Goal: Information Seeking & Learning: Learn about a topic

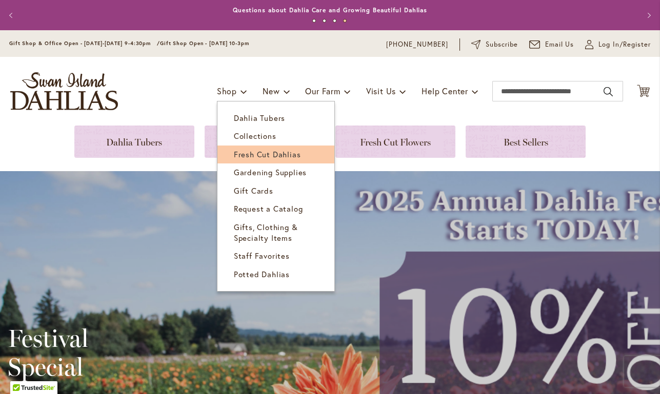
click at [241, 148] on link "Fresh Cut Dahlias" at bounding box center [275, 155] width 117 height 18
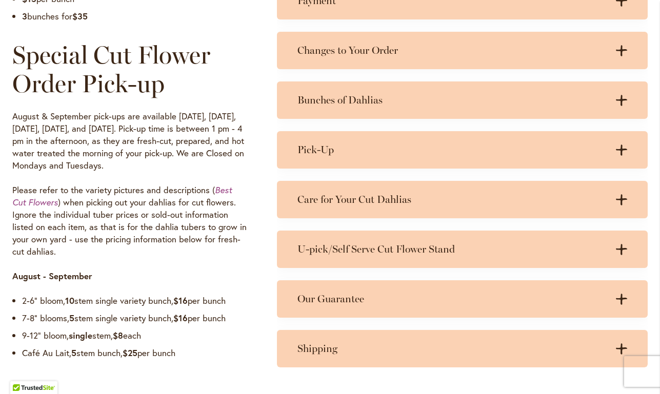
scroll to position [762, 0]
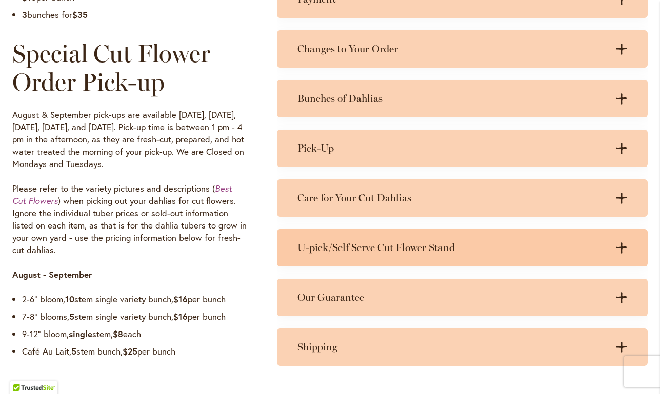
click at [622, 245] on icon at bounding box center [621, 248] width 11 height 11
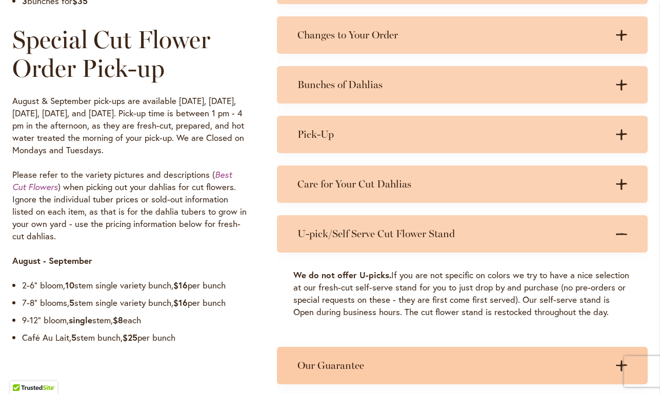
scroll to position [743, 0]
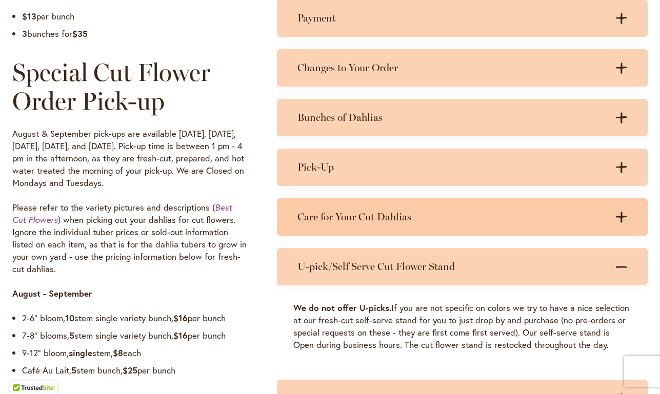
click at [619, 215] on icon ".cls-1 { fill: #3c2616; stroke-width: 0px; }" at bounding box center [621, 217] width 11 height 11
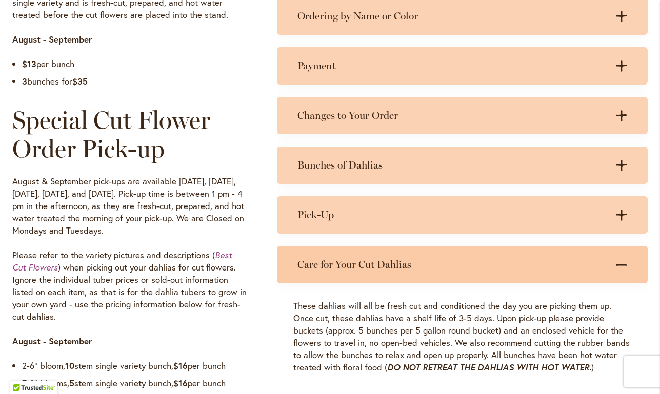
scroll to position [686, 0]
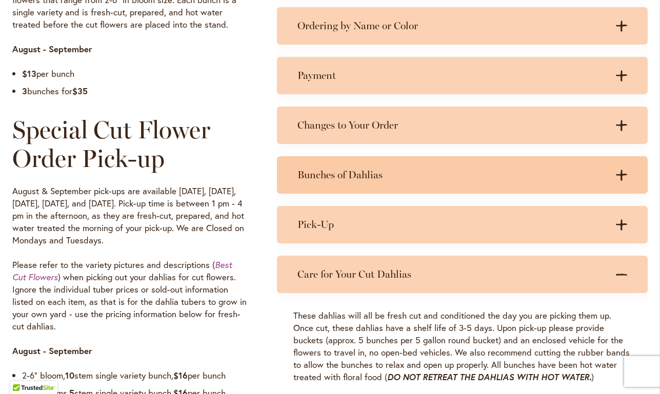
click at [619, 180] on icon ".cls-1 { fill: #3c2616; stroke-width: 0px; }" at bounding box center [621, 175] width 11 height 11
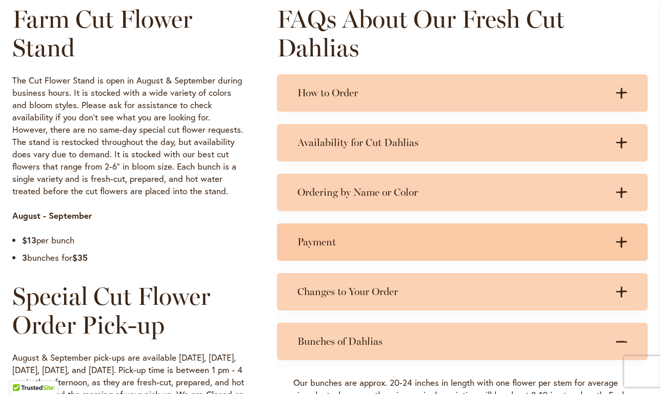
scroll to position [519, 0]
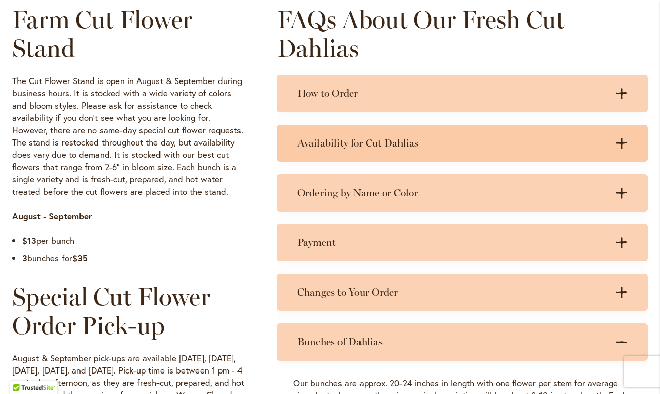
click at [625, 142] on icon at bounding box center [621, 143] width 11 height 11
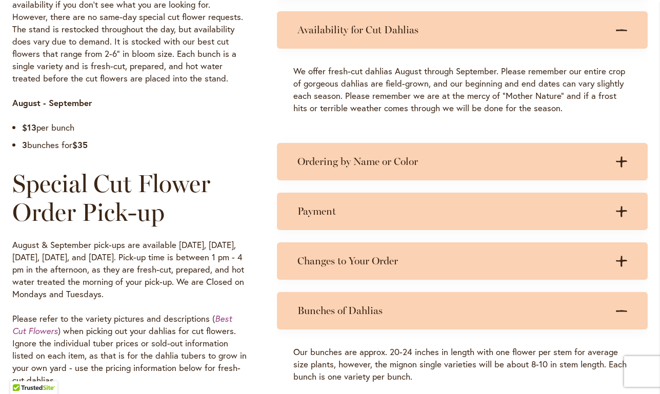
scroll to position [633, 0]
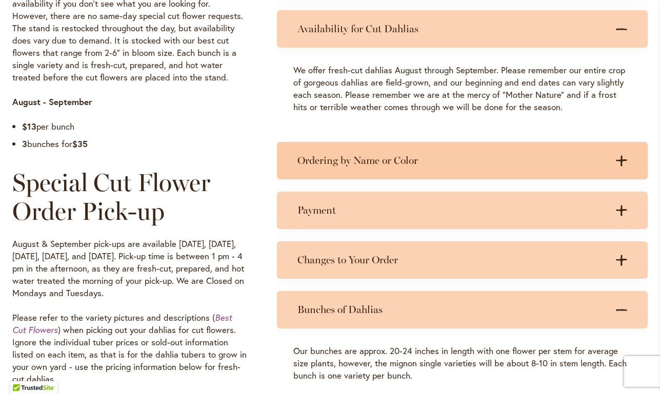
click at [620, 161] on icon ".cls-1 { fill: #3c2616; stroke-width: 0px; }" at bounding box center [621, 160] width 11 height 11
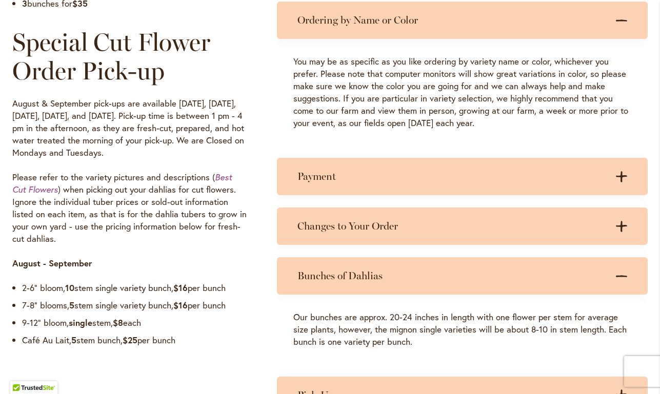
scroll to position [775, 0]
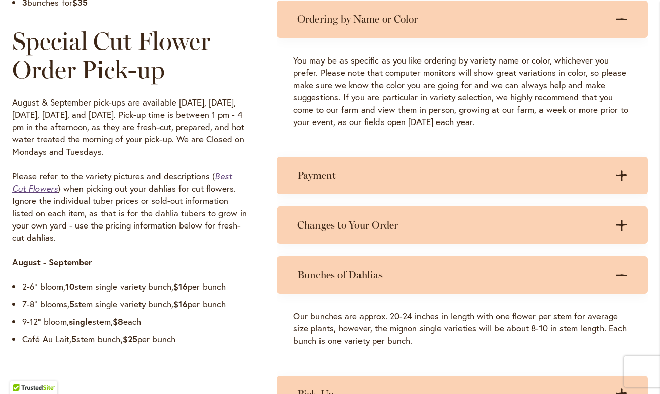
click at [222, 171] on em "Best Cut Flowers" at bounding box center [122, 182] width 220 height 23
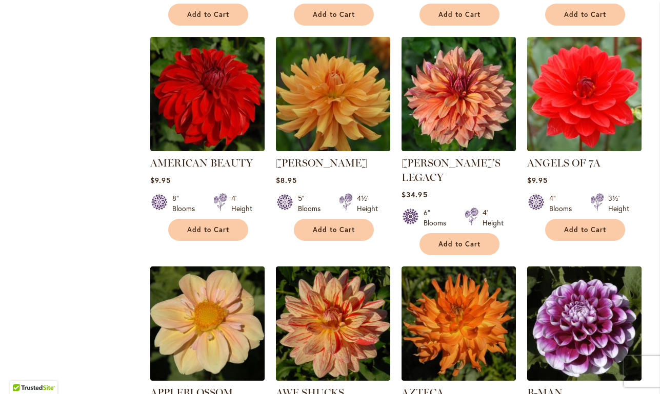
scroll to position [601, 0]
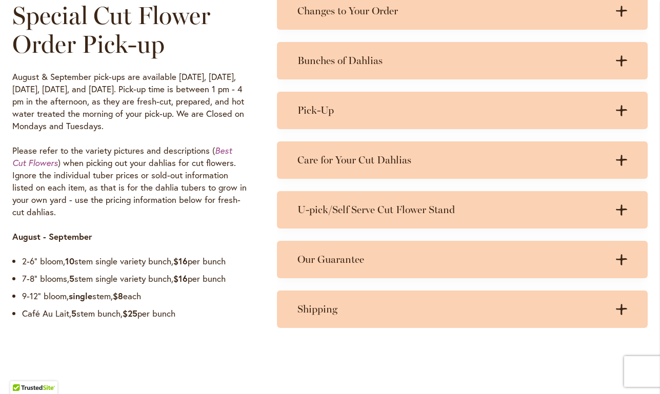
scroll to position [805, 0]
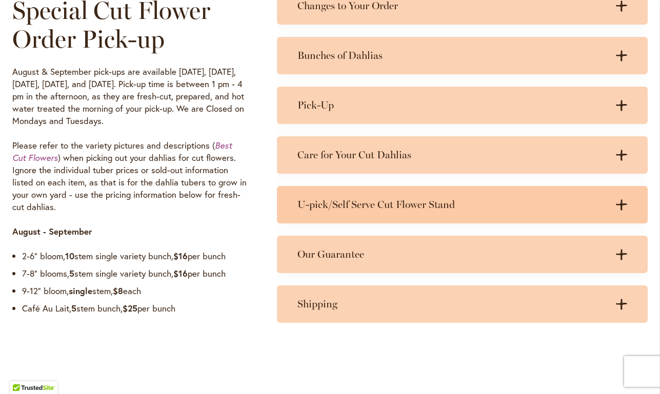
click at [623, 199] on div ".cls-1 { fill: #3c2616; stroke-width: 0px; } .cls-1 { fill: #3c2616; stroke-wid…" at bounding box center [617, 205] width 21 height 13
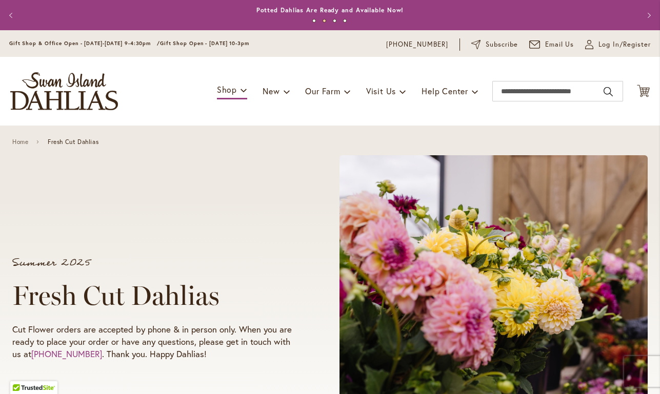
scroll to position [0, 0]
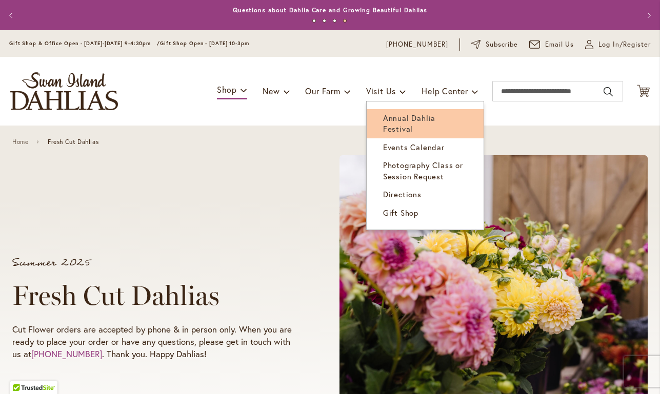
click at [404, 118] on span "Annual Dahlia Festival" at bounding box center [409, 123] width 52 height 21
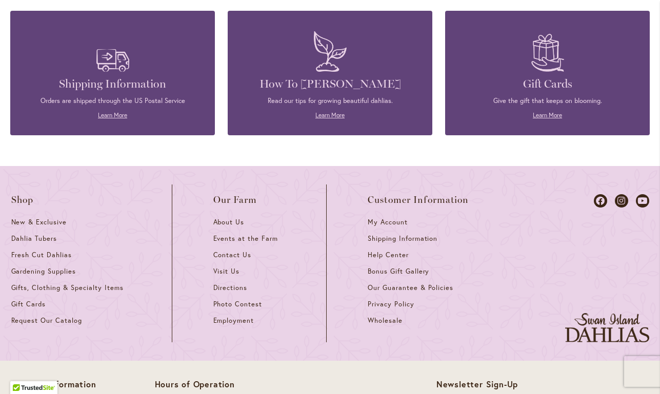
scroll to position [2763, 0]
